Goal: Find specific page/section

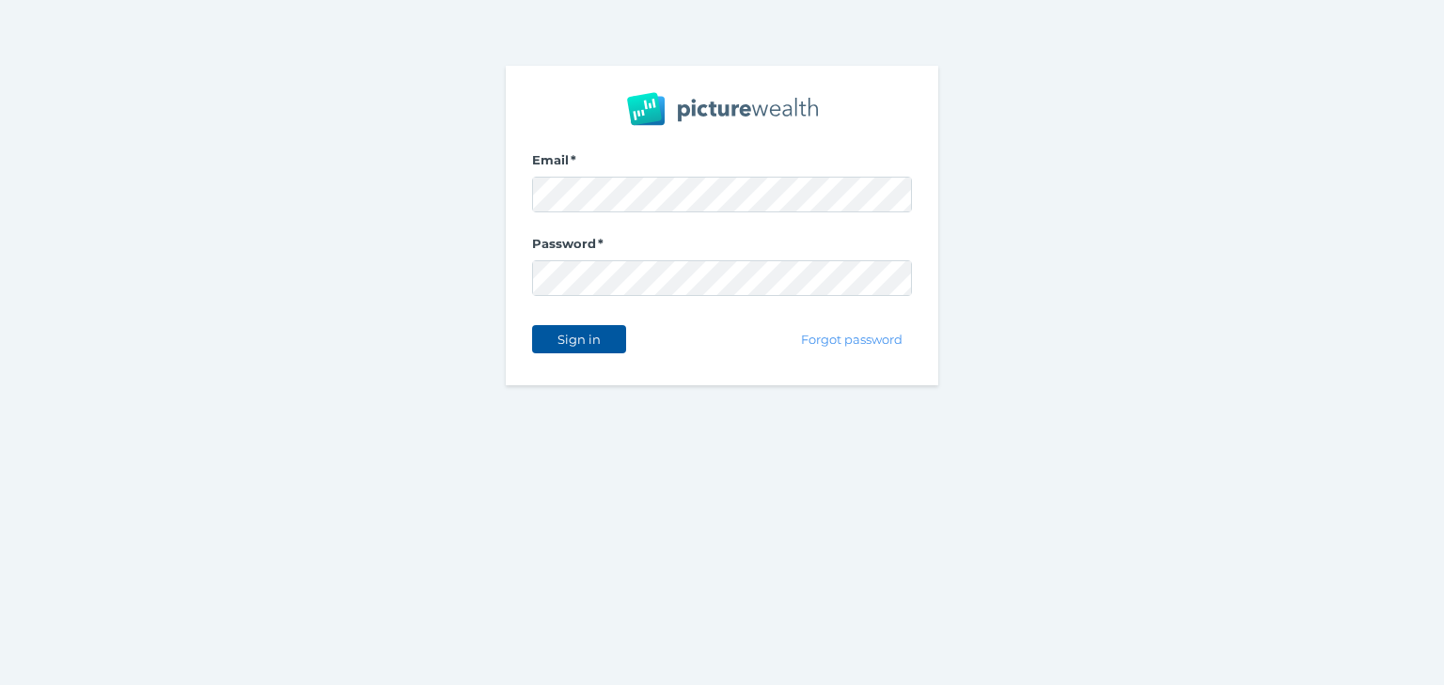
click at [575, 338] on span "Sign in" at bounding box center [578, 339] width 59 height 15
select select "25"
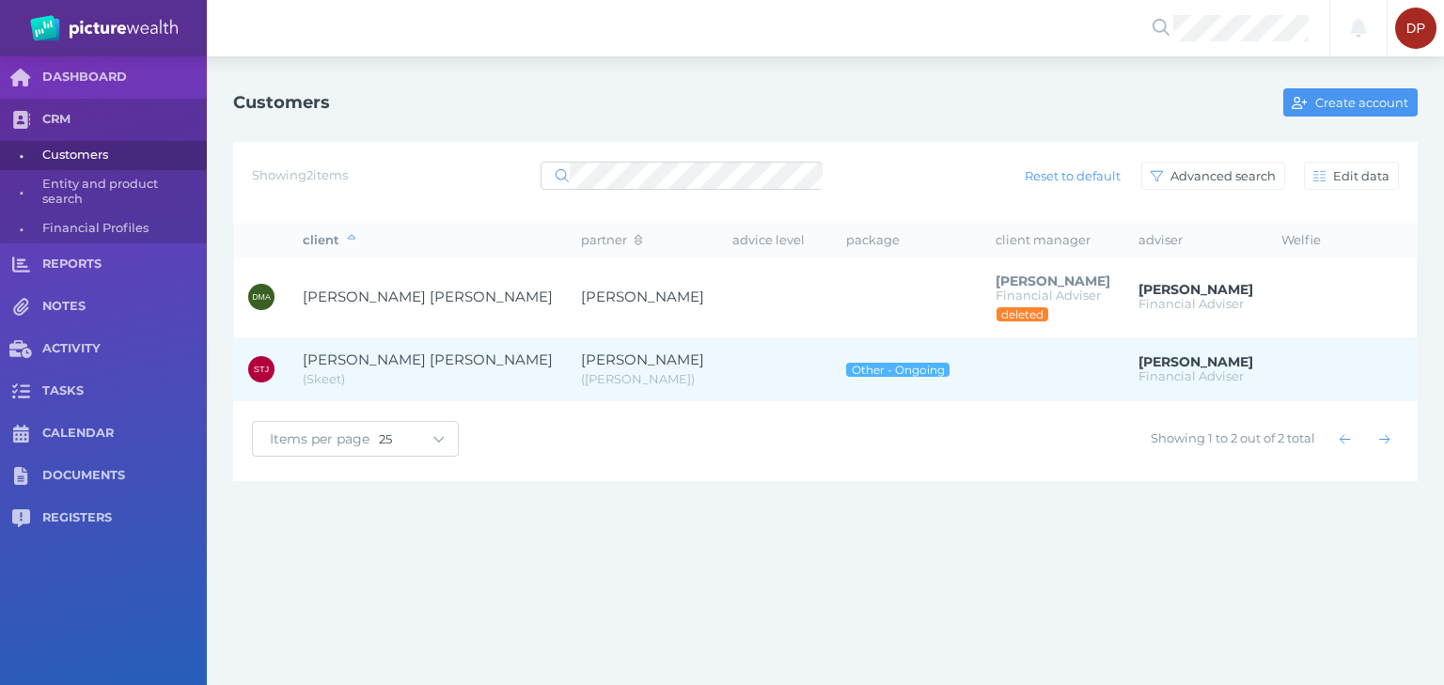
click at [342, 361] on span "[PERSON_NAME] [PERSON_NAME]" at bounding box center [428, 360] width 250 height 18
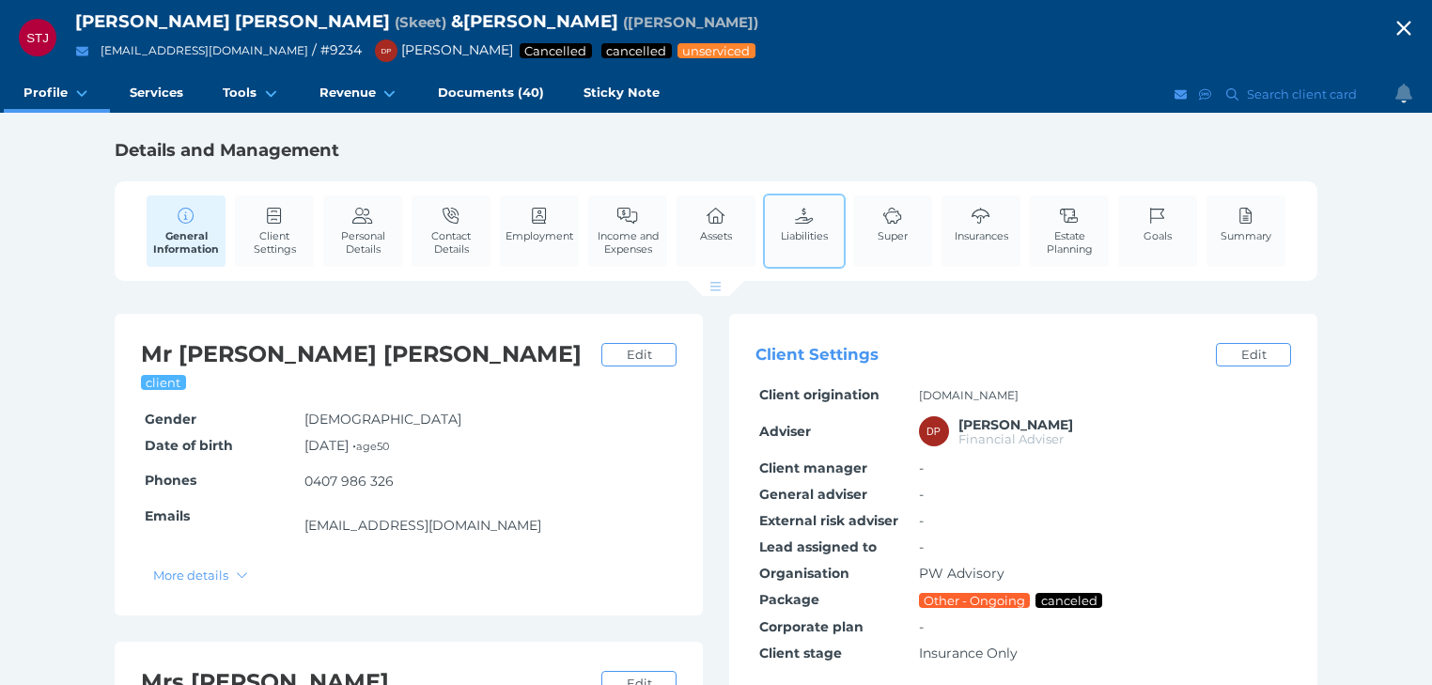
drag, startPoint x: 893, startPoint y: 229, endPoint x: 774, endPoint y: 226, distance: 118.4
click at [895, 229] on span "Super" at bounding box center [893, 235] width 30 height 13
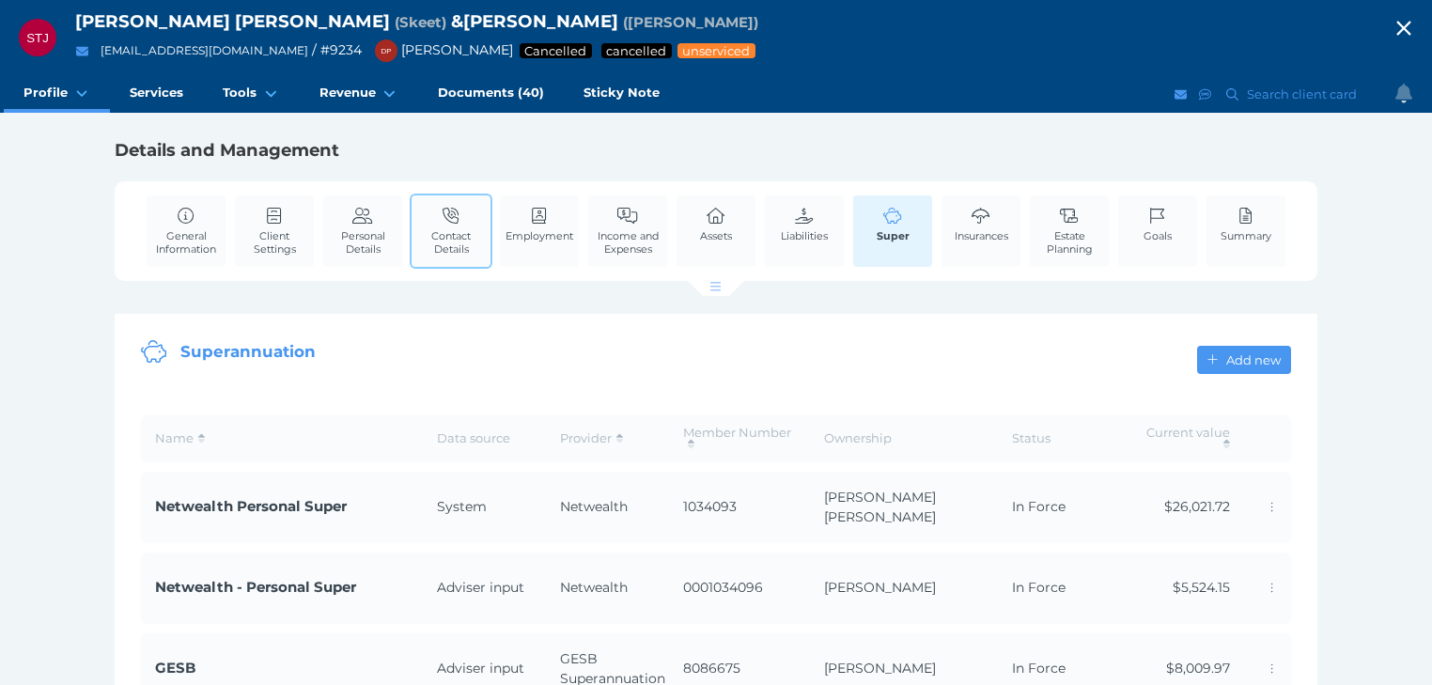
click at [429, 237] on span "Contact Details" at bounding box center [451, 242] width 70 height 26
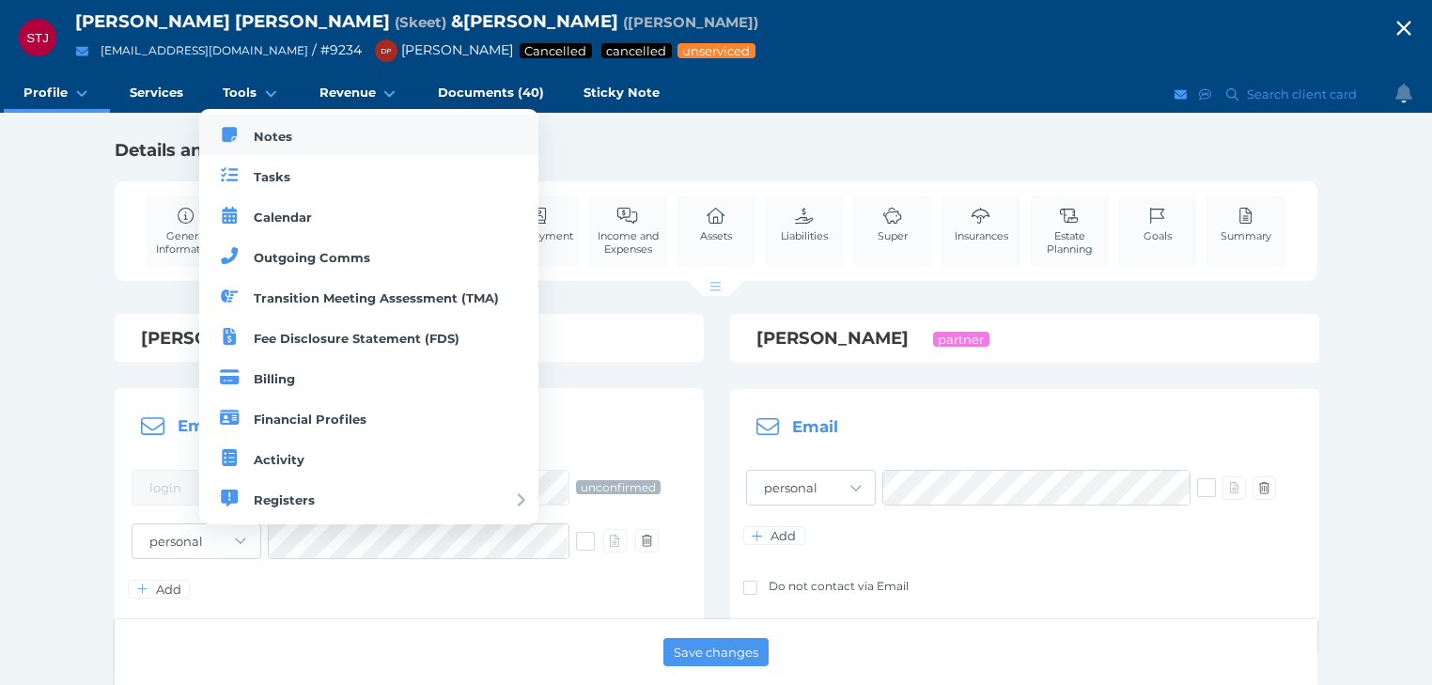
click at [251, 133] on link "Notes" at bounding box center [368, 135] width 339 height 40
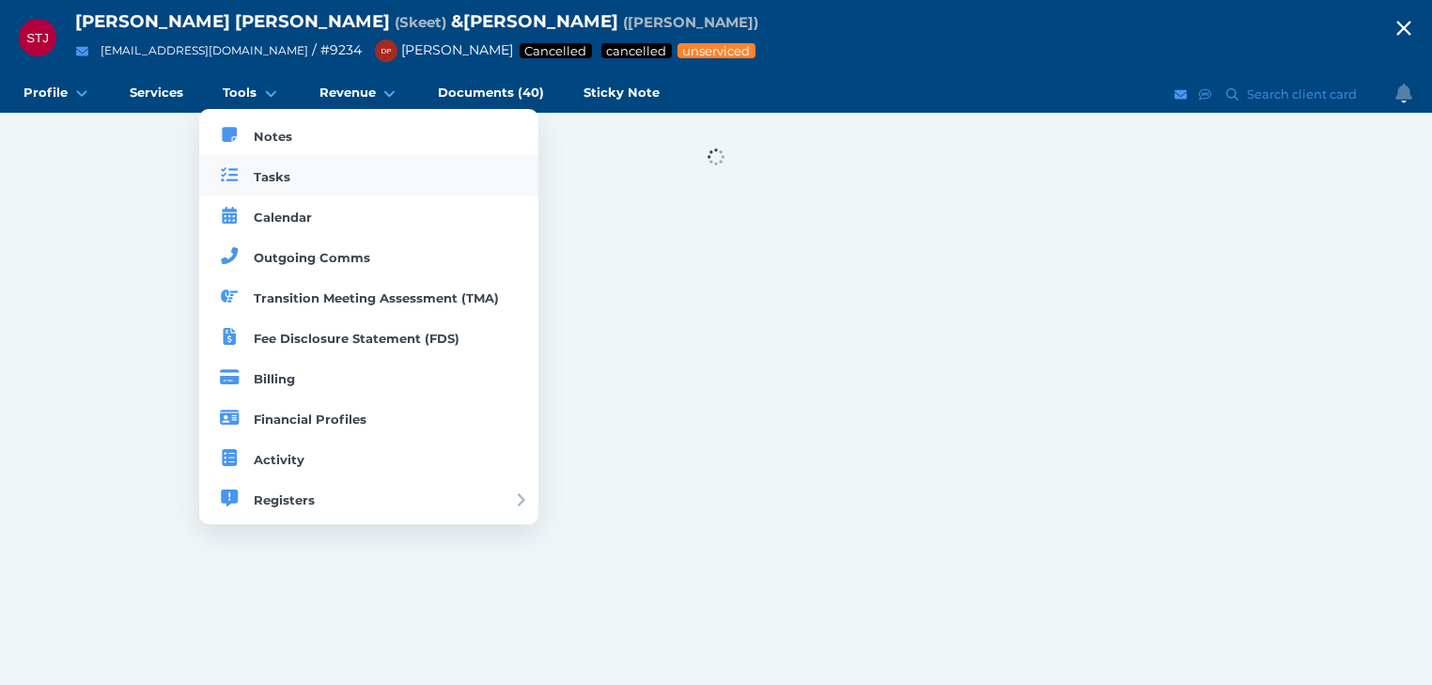
select select "50"
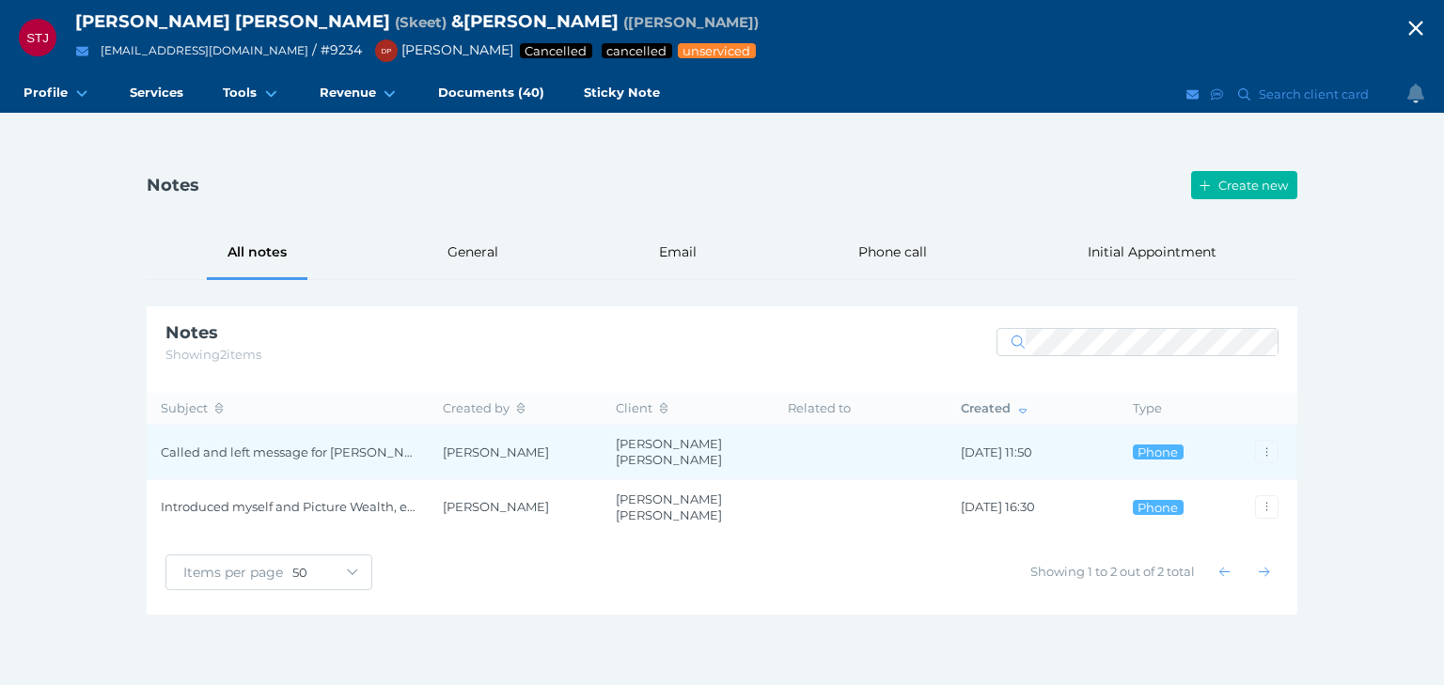
click at [301, 449] on span "Called and left message for [PERSON_NAME] to call me." at bounding box center [288, 453] width 254 height 16
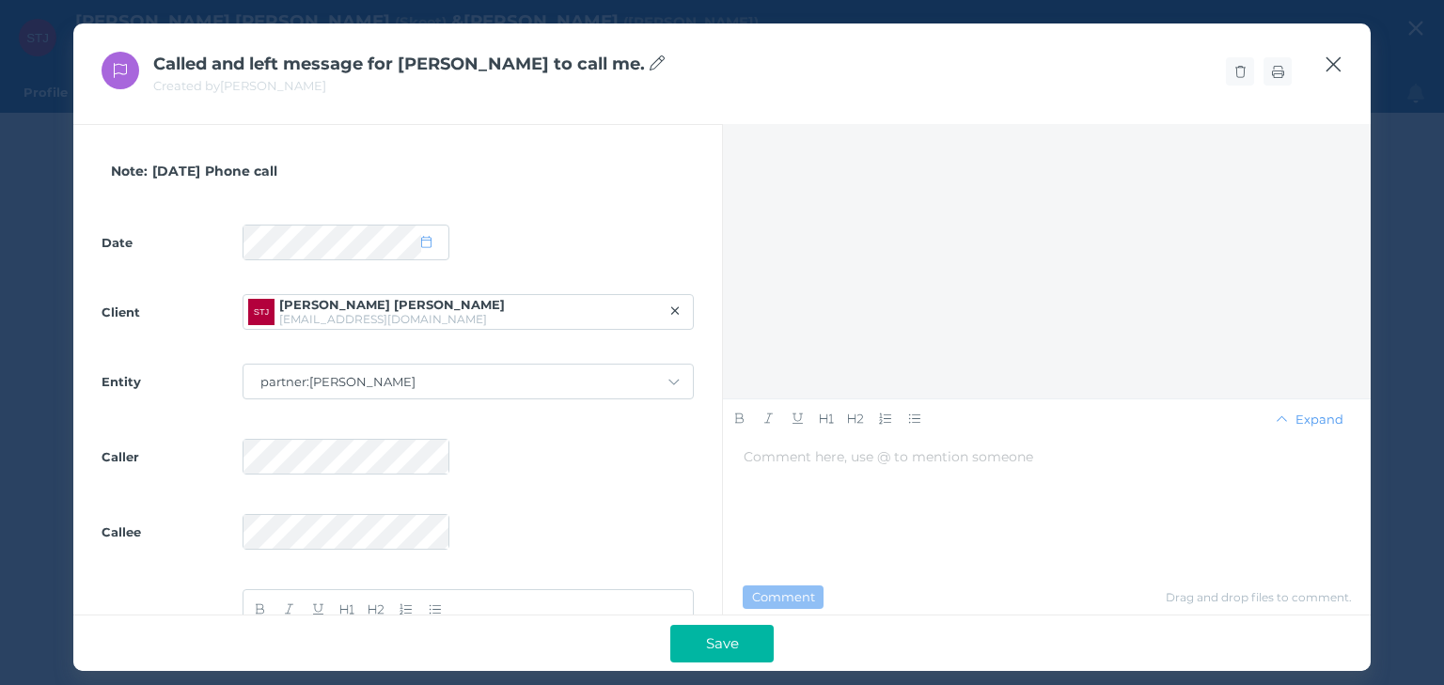
click at [1332, 61] on icon "button" at bounding box center [1333, 64] width 18 height 23
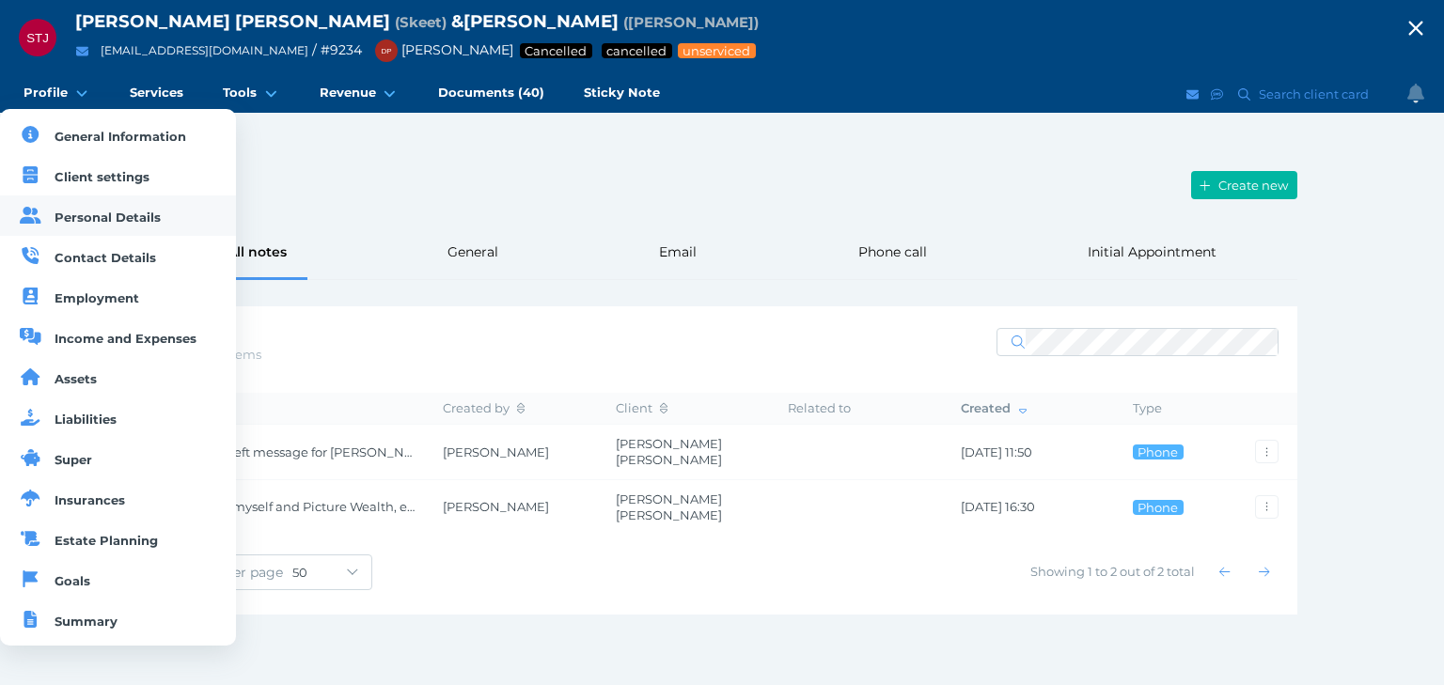
drag, startPoint x: 85, startPoint y: 218, endPoint x: 167, endPoint y: 219, distance: 82.7
click at [85, 218] on span "Personal Details" at bounding box center [108, 217] width 106 height 15
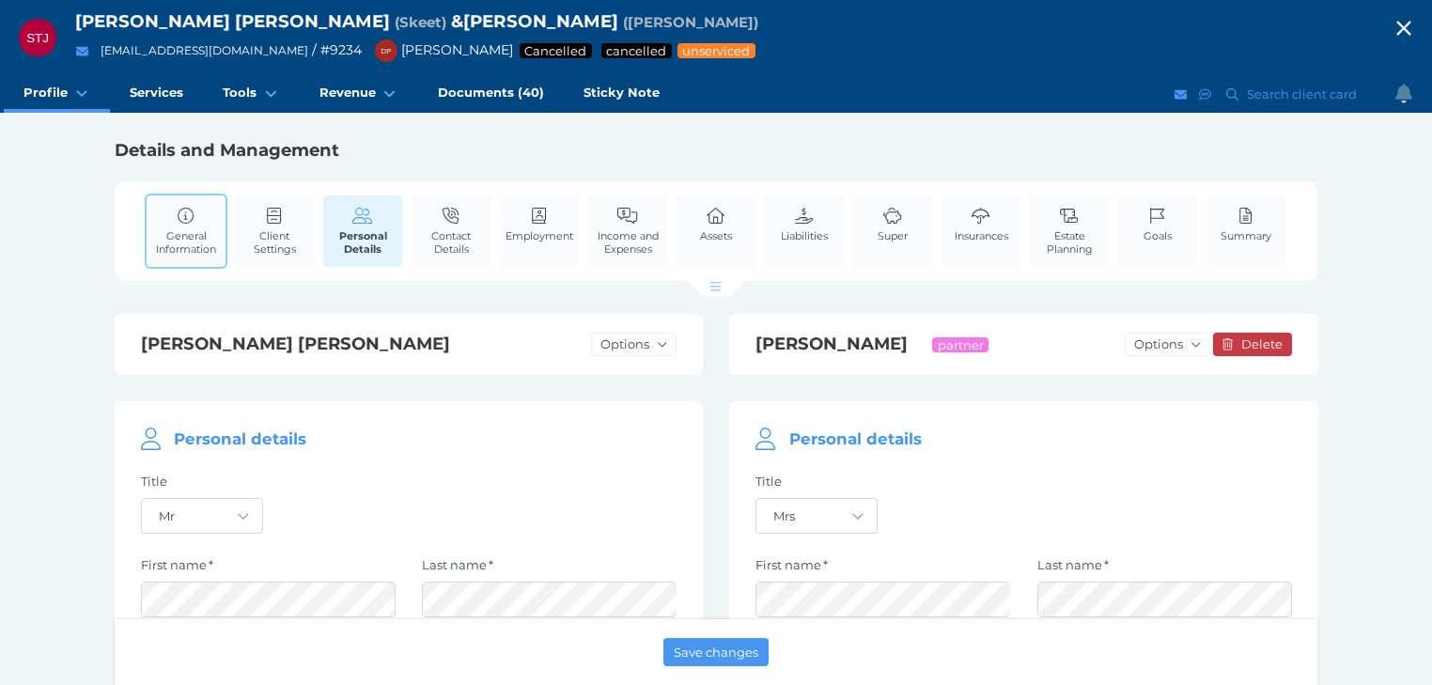
click at [208, 237] on span "General Information" at bounding box center [186, 242] width 70 height 26
